Goal: Task Accomplishment & Management: Use online tool/utility

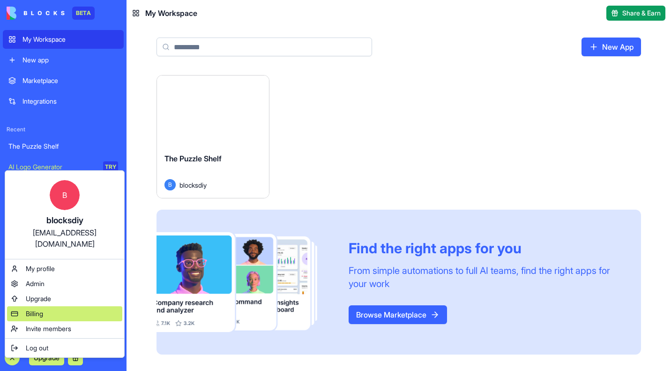
click at [33, 309] on span "Billing" at bounding box center [34, 313] width 17 height 9
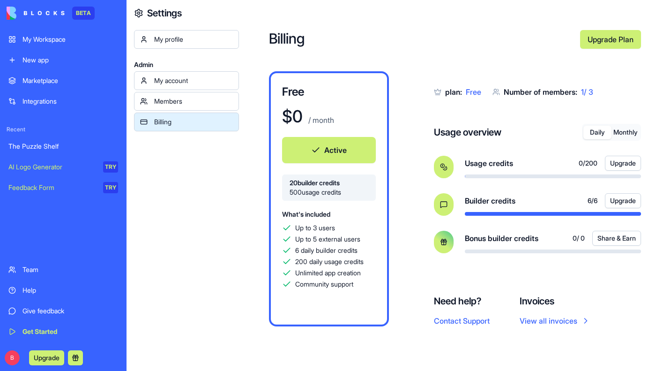
click at [624, 135] on div "Daily Monthly" at bounding box center [611, 132] width 59 height 17
click at [618, 128] on button "Monthly" at bounding box center [625, 133] width 28 height 14
click at [39, 145] on div "The Puzzle Shelf" at bounding box center [63, 145] width 110 height 9
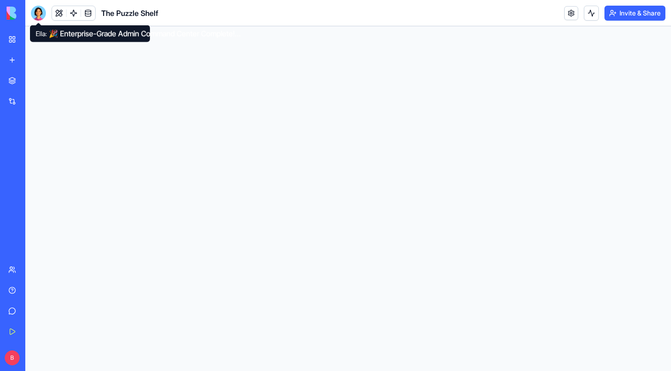
click at [40, 14] on div at bounding box center [38, 13] width 15 height 15
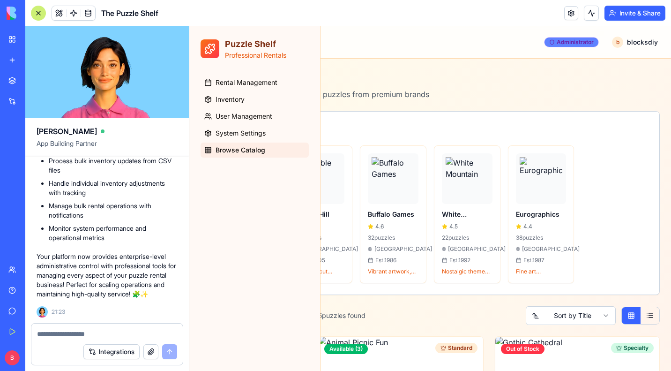
click at [579, 39] on div "Administrator" at bounding box center [571, 42] width 55 height 10
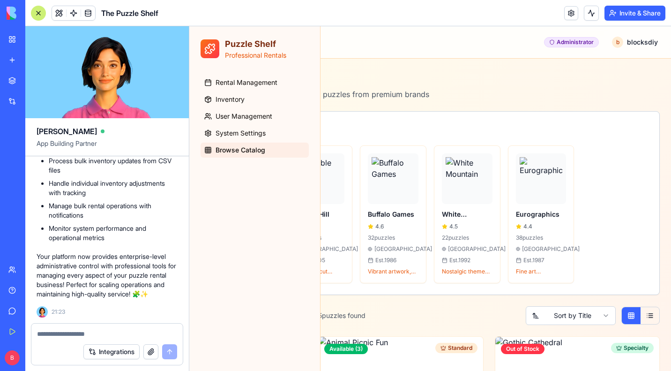
click at [624, 16] on button "Invite & Share" at bounding box center [634, 13] width 61 height 15
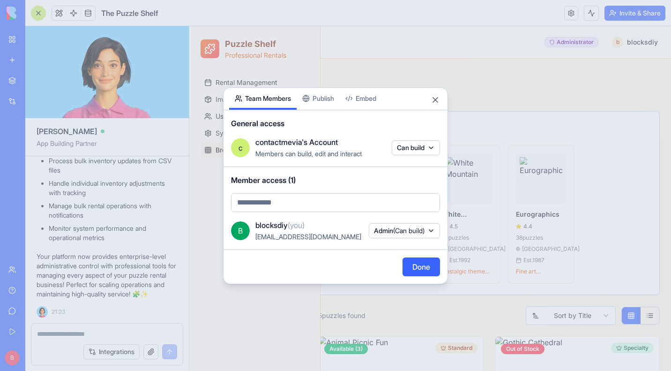
click at [324, 92] on button "Publish" at bounding box center [318, 99] width 43 height 22
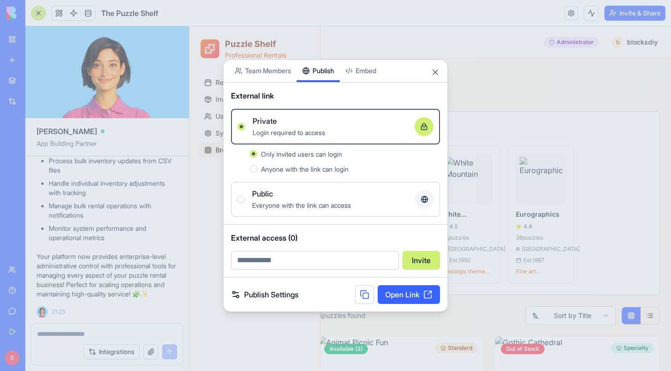
click at [293, 204] on span "Everyone with the link can access" at bounding box center [301, 205] width 99 height 8
click at [245, 203] on button "Public Everyone with the link can access" at bounding box center [240, 198] width 7 height 7
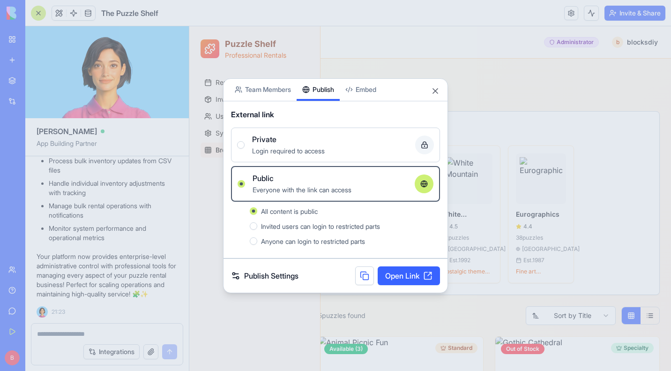
click at [401, 283] on link "Open Link" at bounding box center [409, 275] width 62 height 19
click at [267, 228] on span "Invited users can login to restricted parts" at bounding box center [320, 226] width 119 height 8
click at [257, 228] on button "Invited users can login to restricted parts" at bounding box center [253, 225] width 7 height 7
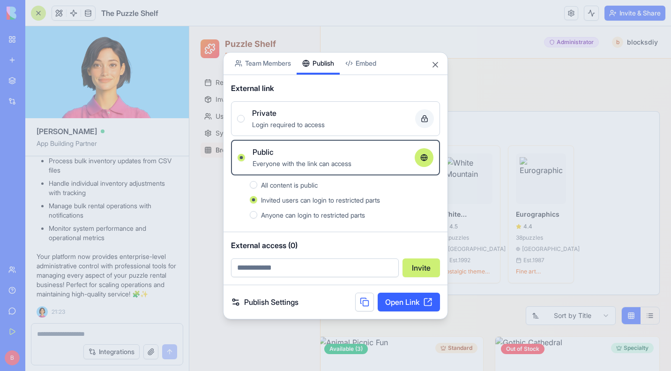
click at [317, 218] on span "Anyone can login to restricted parts" at bounding box center [313, 215] width 104 height 8
click at [257, 218] on button "Anyone can login to restricted parts" at bounding box center [253, 214] width 7 height 7
click at [311, 188] on span "All content is public" at bounding box center [289, 185] width 57 height 8
click at [257, 188] on button "All content is public" at bounding box center [253, 184] width 7 height 7
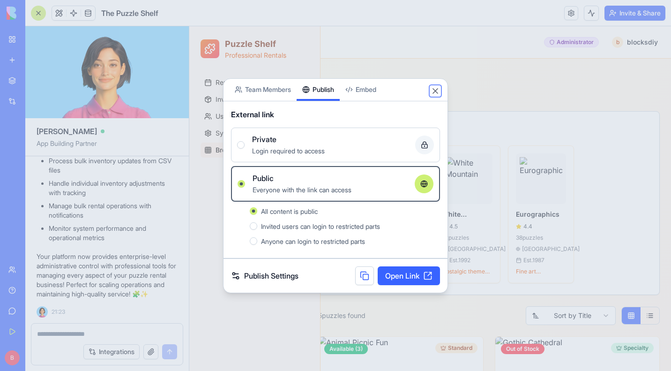
click at [436, 89] on button "Close" at bounding box center [435, 90] width 9 height 9
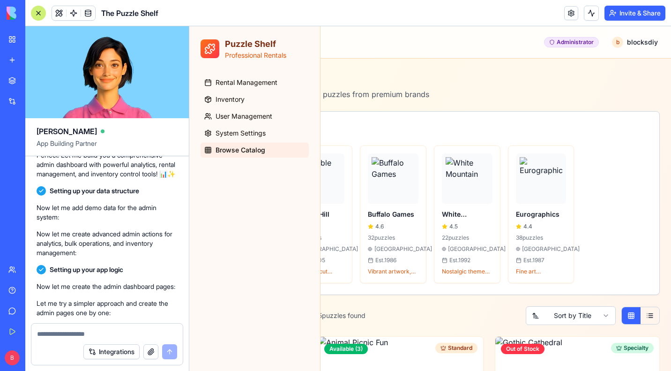
scroll to position [3382, 0]
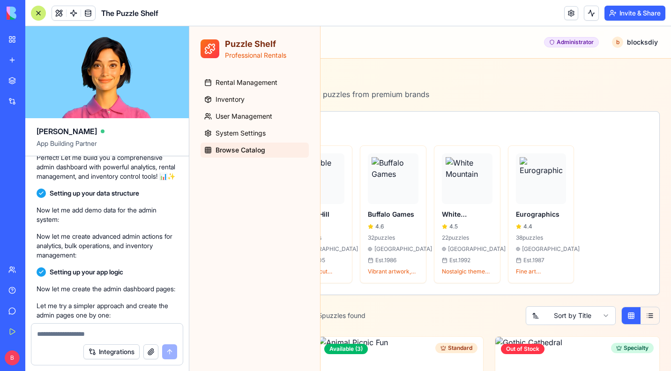
drag, startPoint x: 98, startPoint y: 272, endPoint x: 64, endPoint y: 265, distance: 34.5
click at [64, 98] on span "Administrative Tools Dashboard & Analytics Comprehensive Analytics: Revenue, po…" at bounding box center [107, 14] width 134 height 169
copy span "Condition Tracking: Monitor puzzle quality over time"
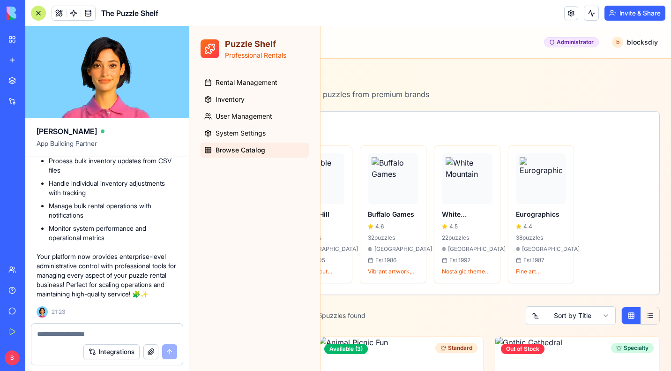
scroll to position [5007, 0]
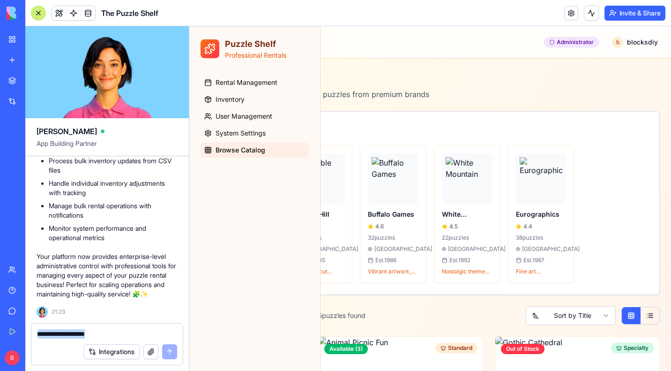
click at [50, 337] on form "Integrations" at bounding box center [107, 344] width 152 height 42
click at [62, 332] on textarea at bounding box center [107, 333] width 140 height 9
paste textarea "**********"
type textarea "**********"
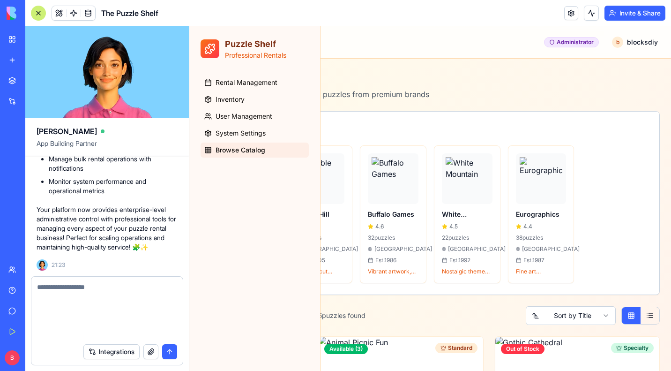
scroll to position [0, 0]
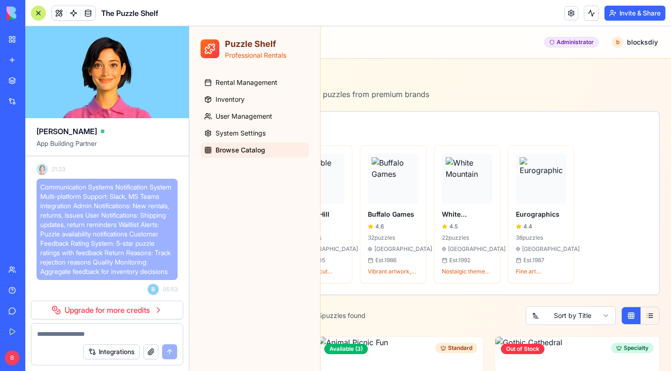
click at [114, 310] on link "Upgrade for more credits" at bounding box center [107, 309] width 152 height 19
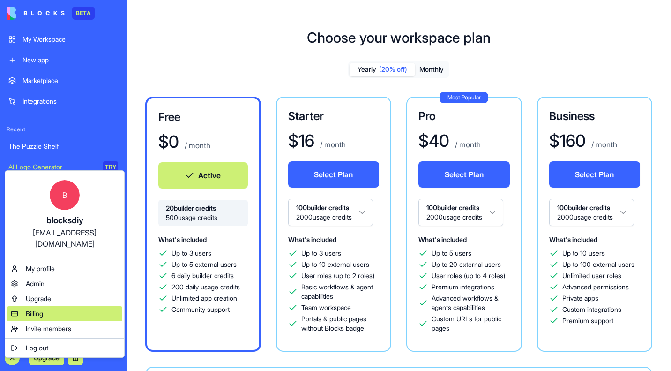
click at [34, 309] on span "Billing" at bounding box center [34, 313] width 17 height 9
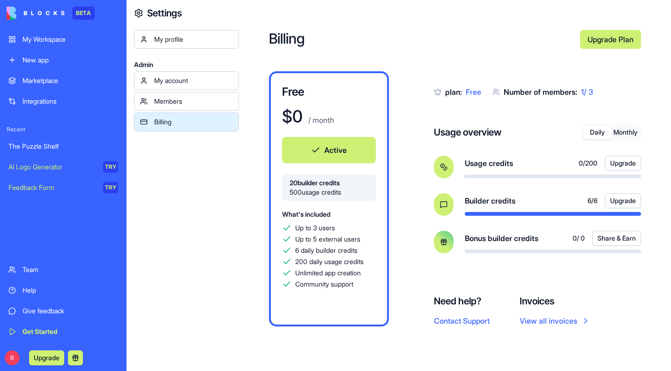
click at [594, 134] on button "Daily" at bounding box center [597, 133] width 28 height 14
click at [628, 131] on button "Monthly" at bounding box center [625, 133] width 28 height 14
click at [594, 133] on button "Daily" at bounding box center [597, 133] width 28 height 14
